Goal: Answer question/provide support: Share knowledge or assist other users

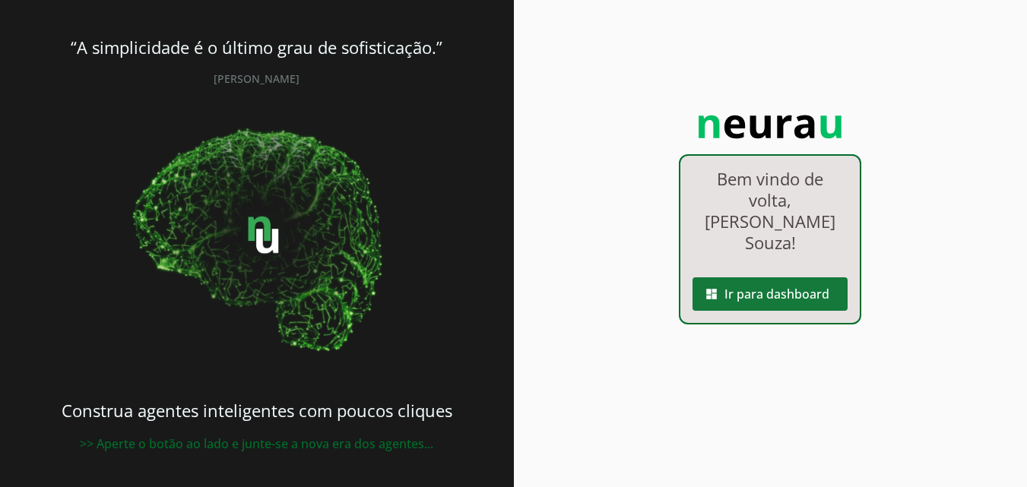
click at [769, 276] on span at bounding box center [770, 294] width 155 height 36
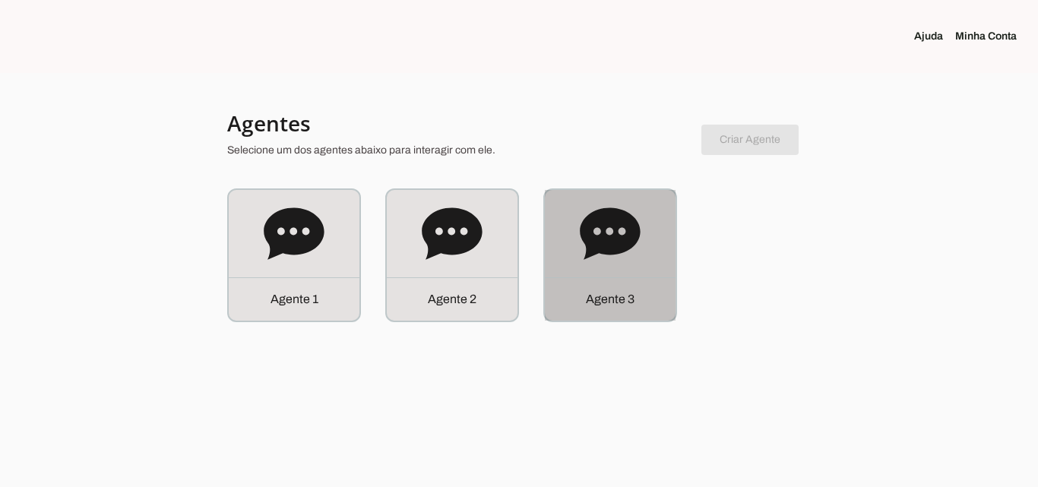
click at [633, 287] on div "Agente 3" at bounding box center [610, 298] width 131 height 43
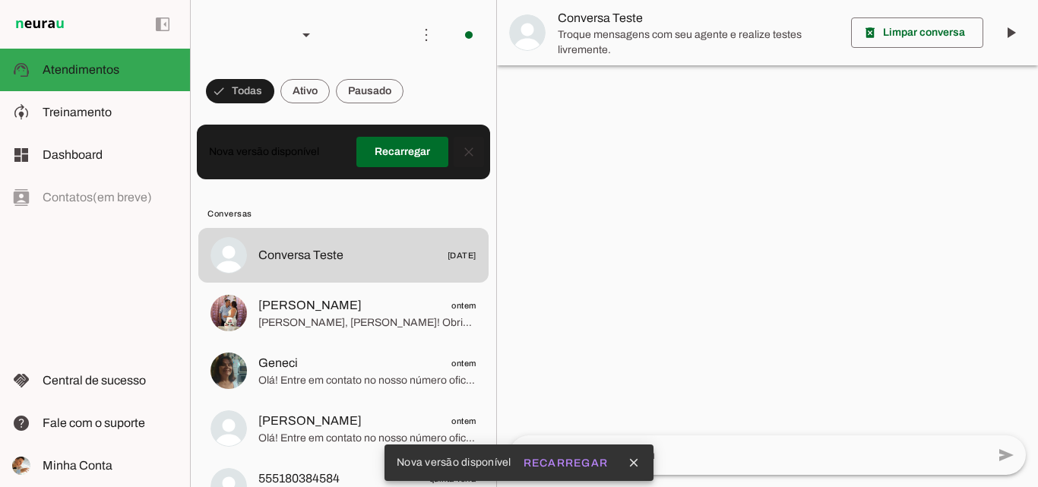
click at [458, 156] on span at bounding box center [469, 152] width 36 height 36
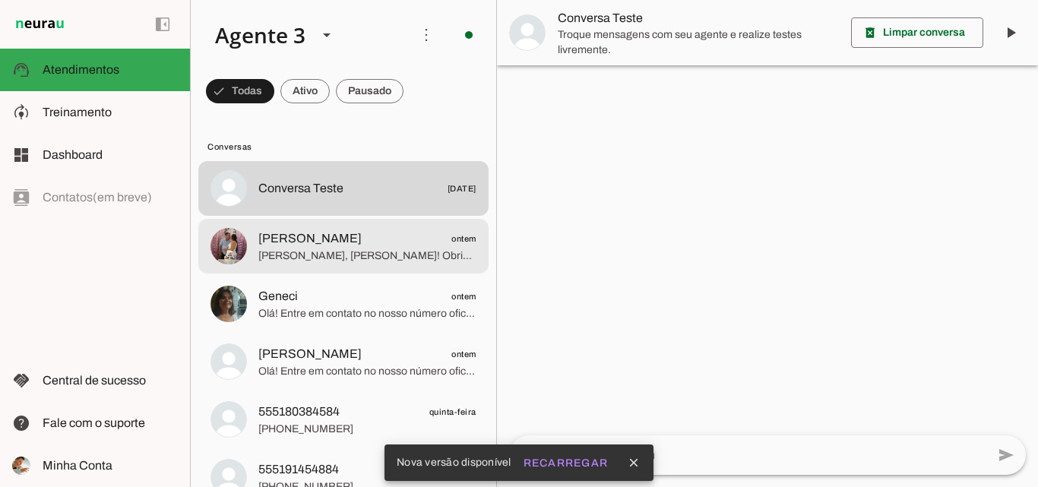
click at [391, 249] on span "[PERSON_NAME], [PERSON_NAME]! Obrigado por fornecer seu nome e endereço. Só uma…" at bounding box center [367, 256] width 218 height 15
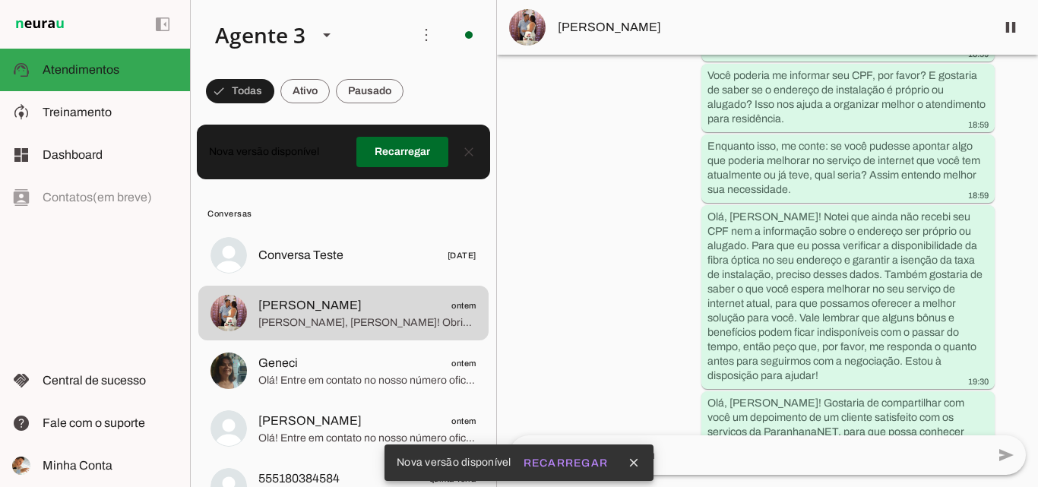
scroll to position [834, 0]
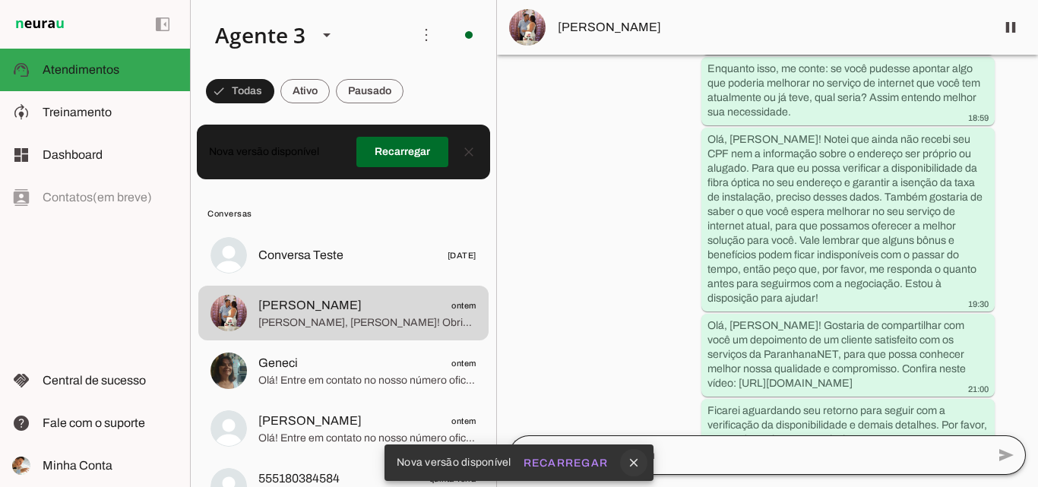
click at [639, 465] on icon "close" at bounding box center [634, 463] width 14 height 14
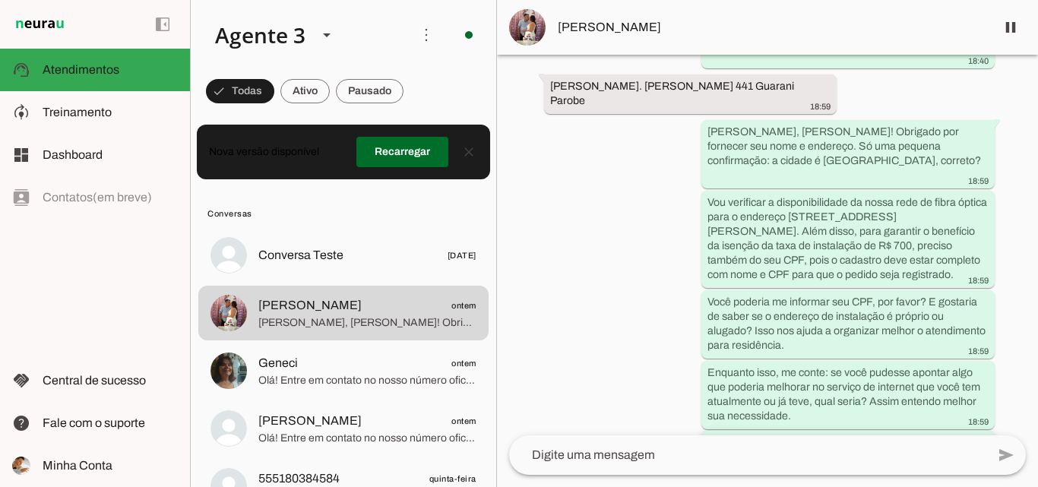
scroll to position [378, 0]
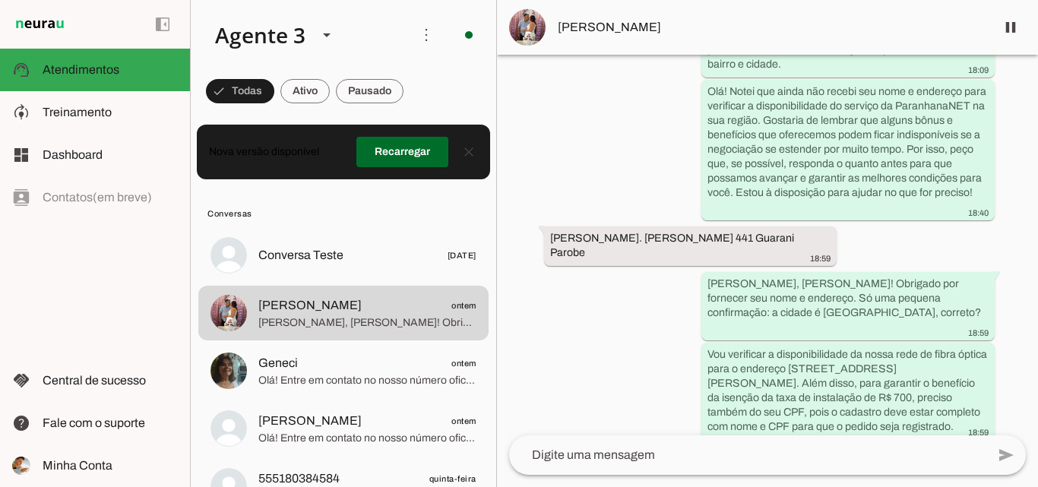
drag, startPoint x: 544, startPoint y: 222, endPoint x: 809, endPoint y: 253, distance: 266.4
click at [807, 240] on whatsapp-message-bubble "[PERSON_NAME]. [PERSON_NAME] 441 Guarani Parobe 18:59" at bounding box center [690, 247] width 293 height 40
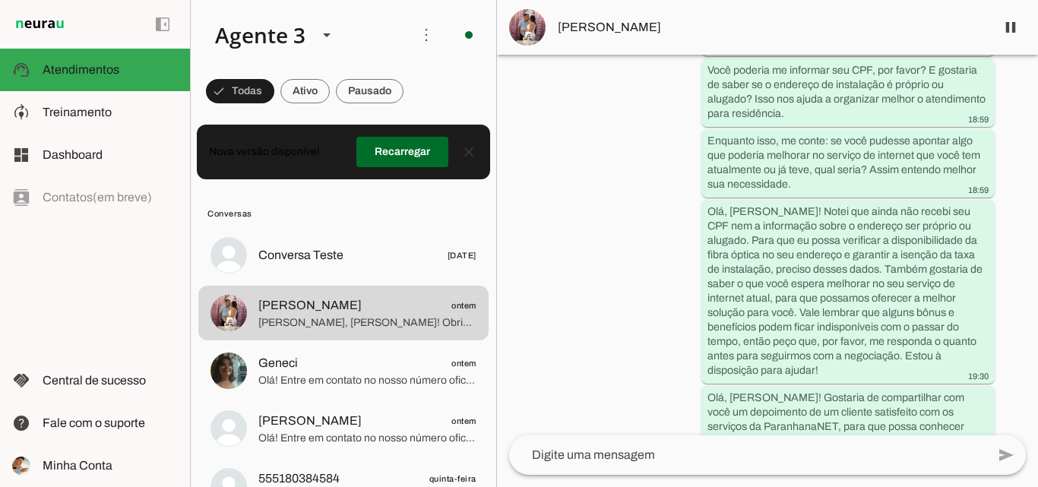
scroll to position [834, 0]
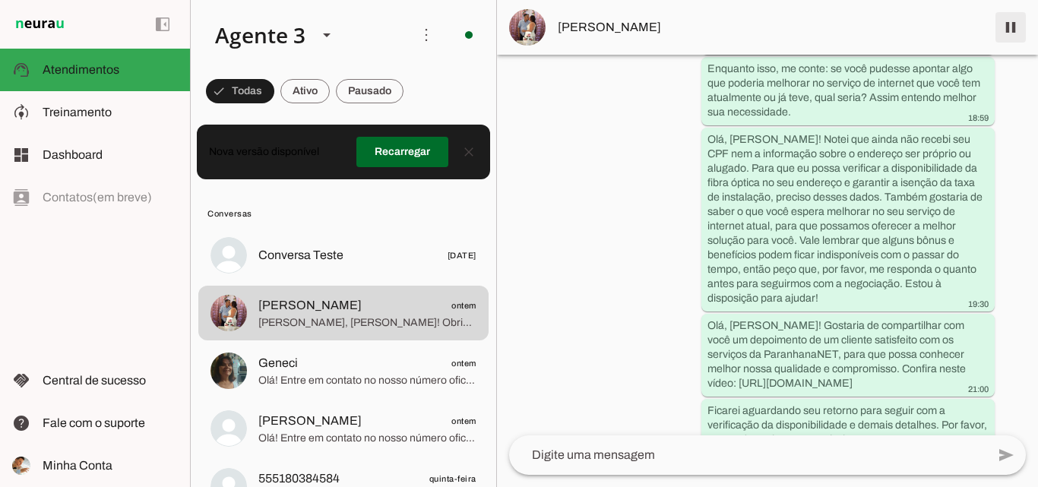
click at [1026, 31] on span at bounding box center [1011, 27] width 36 height 36
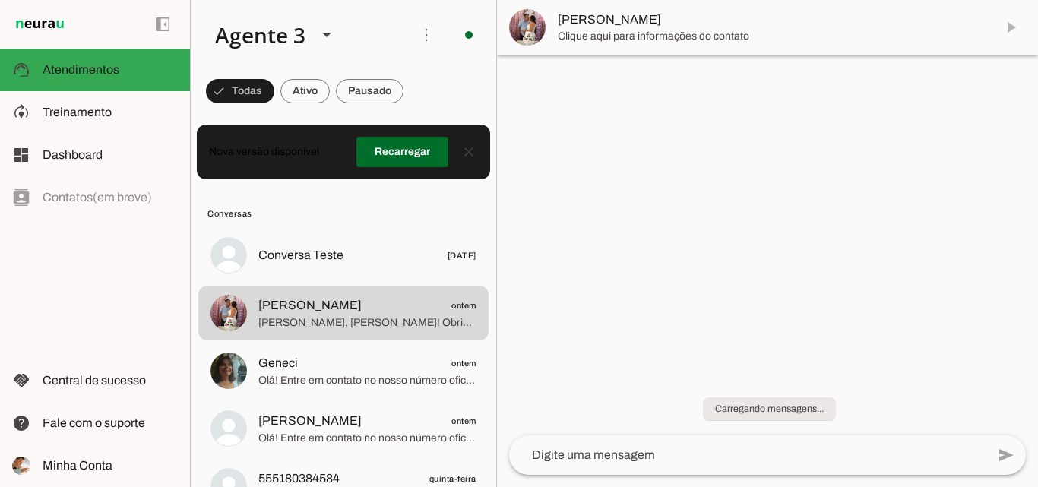
scroll to position [0, 0]
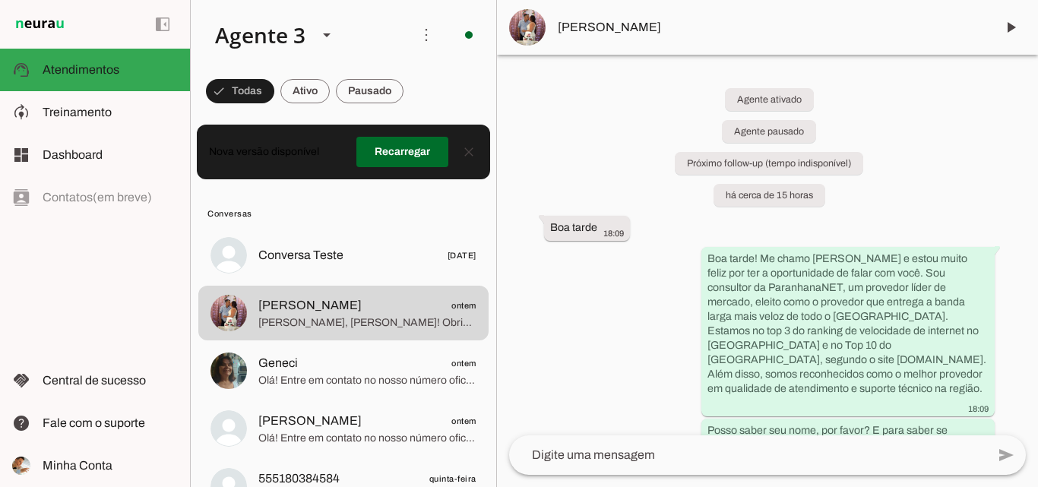
click at [611, 34] on span "[PERSON_NAME]" at bounding box center [771, 27] width 426 height 18
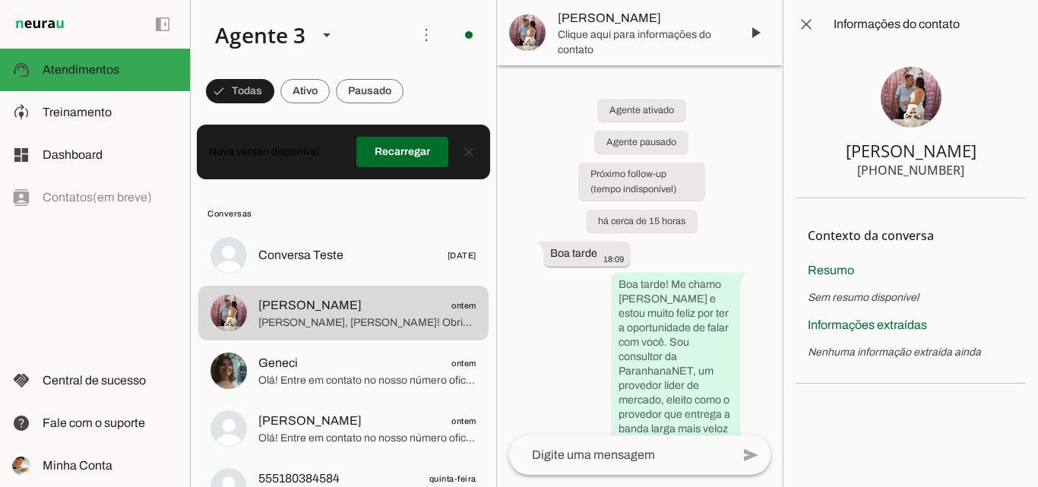
drag, startPoint x: 889, startPoint y: 173, endPoint x: 978, endPoint y: 173, distance: 88.2
click at [978, 173] on section "[PERSON_NAME] [PHONE_NUMBER]" at bounding box center [911, 124] width 230 height 150
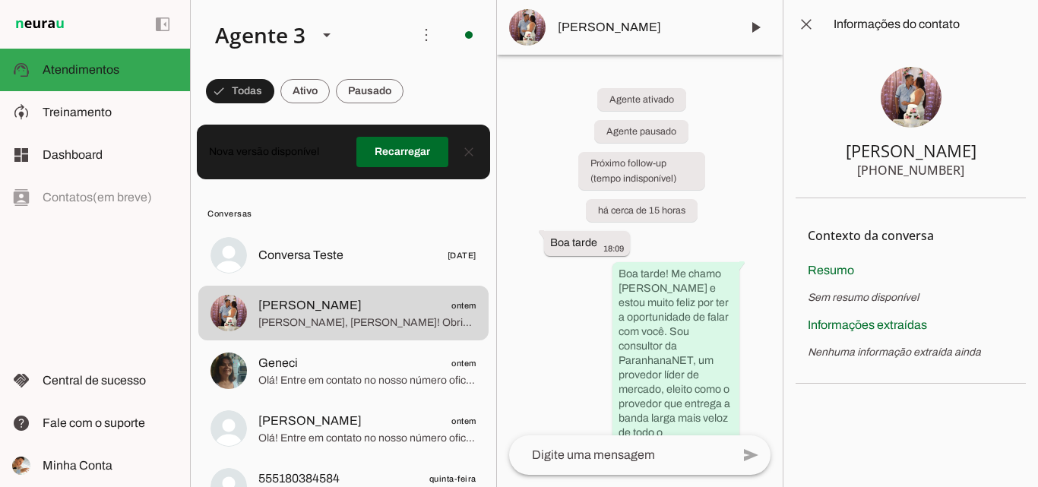
click at [899, 173] on div "[PHONE_NUMBER]" at bounding box center [911, 170] width 107 height 18
drag, startPoint x: 883, startPoint y: 152, endPoint x: 965, endPoint y: 171, distance: 83.5
click at [965, 171] on section "[PERSON_NAME] [PHONE_NUMBER]" at bounding box center [911, 124] width 230 height 150
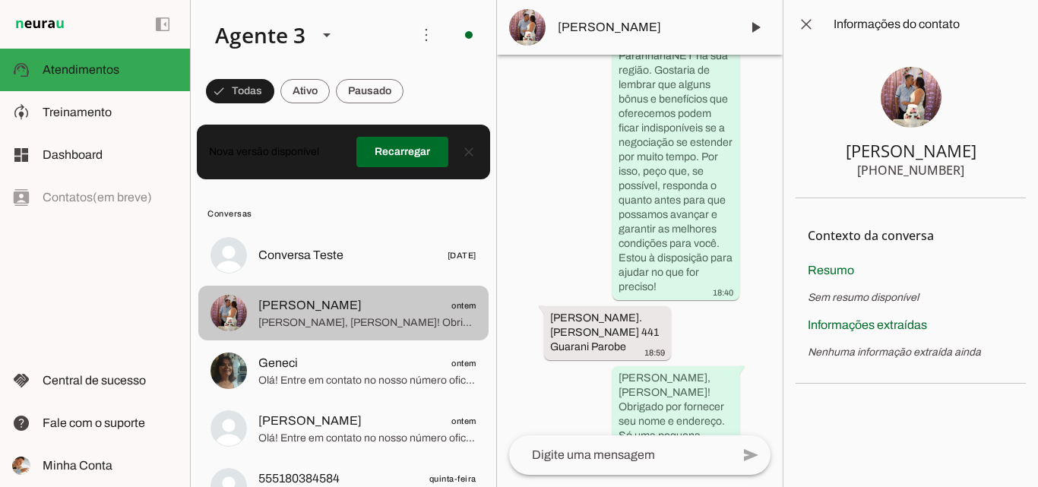
scroll to position [966, 0]
